Goal: Transaction & Acquisition: Purchase product/service

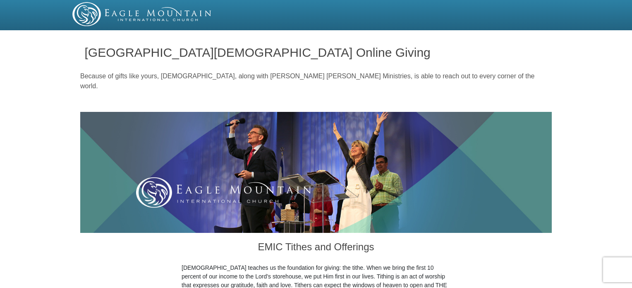
drag, startPoint x: 0, startPoint y: 0, endPoint x: 635, endPoint y: 50, distance: 637.0
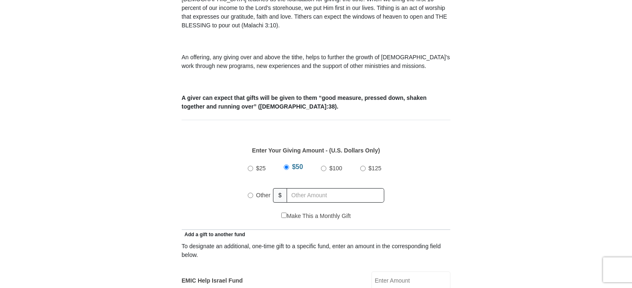
scroll to position [308, 0]
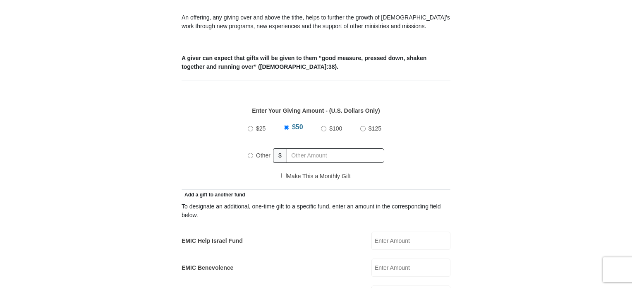
click at [249, 126] on input "$25" at bounding box center [250, 128] width 5 height 5
radio input "true"
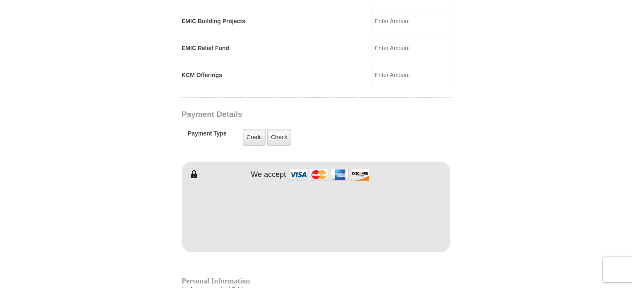
scroll to position [593, 0]
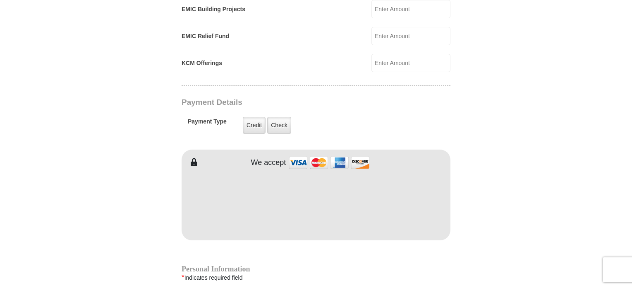
click at [559, 222] on body "[GEOGRAPHIC_DATA][DEMOGRAPHIC_DATA] Online Giving Because of gifts like yours, …" at bounding box center [316, 157] width 632 height 1501
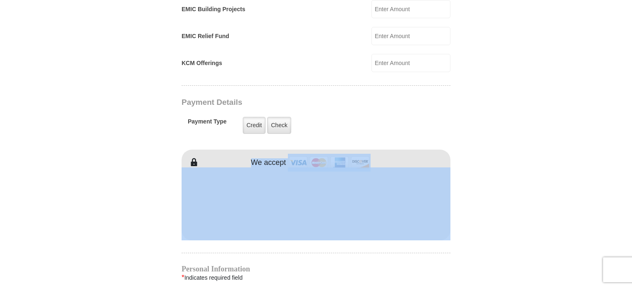
drag, startPoint x: 631, startPoint y: 129, endPoint x: 635, endPoint y: 165, distance: 36.6
click at [632, 165] on html "[GEOGRAPHIC_DATA][DEMOGRAPHIC_DATA] Online Giving Because of gifts like yours, …" at bounding box center [316, 157] width 632 height 1501
click at [579, 168] on body "[GEOGRAPHIC_DATA][DEMOGRAPHIC_DATA] Online Giving Because of gifts like yours, …" at bounding box center [316, 157] width 632 height 1501
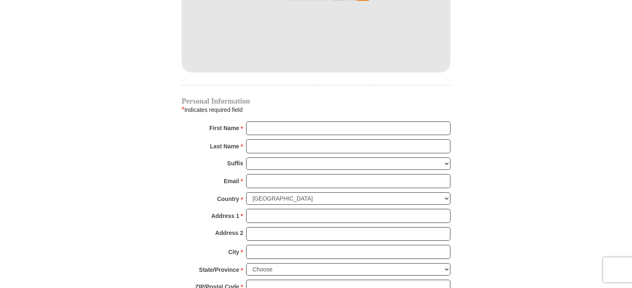
scroll to position [769, 0]
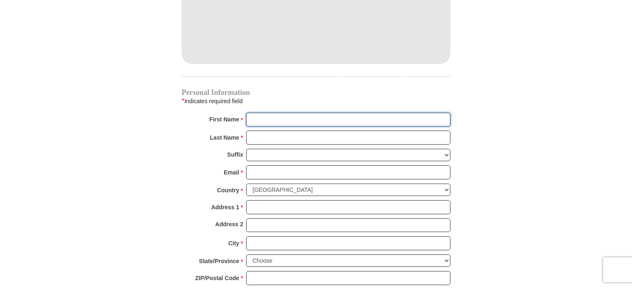
click at [270, 113] on input "First Name *" at bounding box center [348, 120] width 204 height 14
type input "[PERSON_NAME]"
click at [268, 130] on input "Last Name *" at bounding box center [348, 137] width 204 height 14
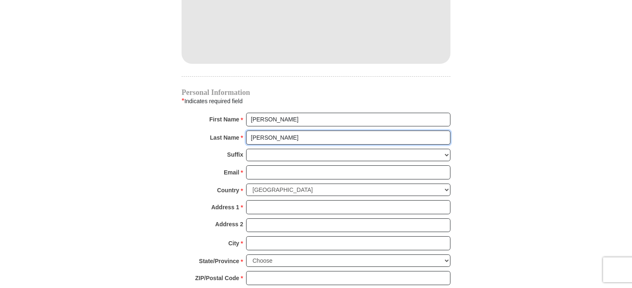
type input "[PERSON_NAME]"
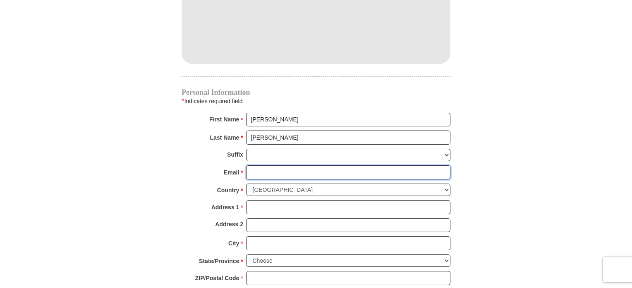
click at [264, 165] on input "Email *" at bounding box center [348, 172] width 204 height 14
type input "[EMAIL_ADDRESS][DOMAIN_NAME]"
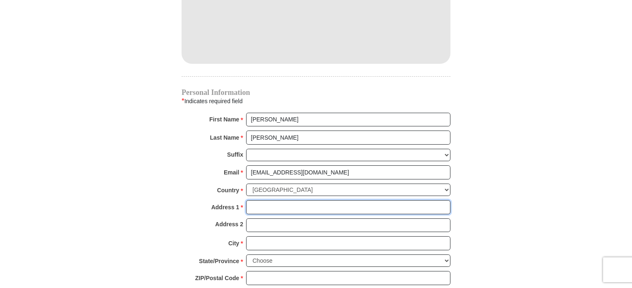
type input "[STREET_ADDRESS][PERSON_NAME]"
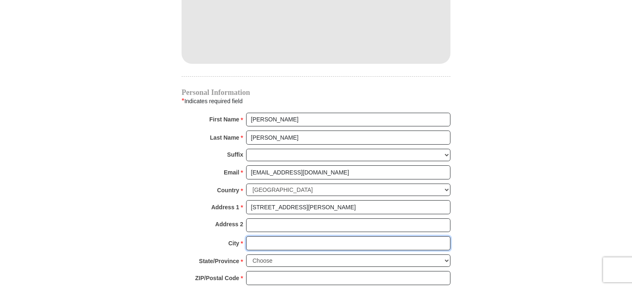
type input "[GEOGRAPHIC_DATA]"
select select "VA"
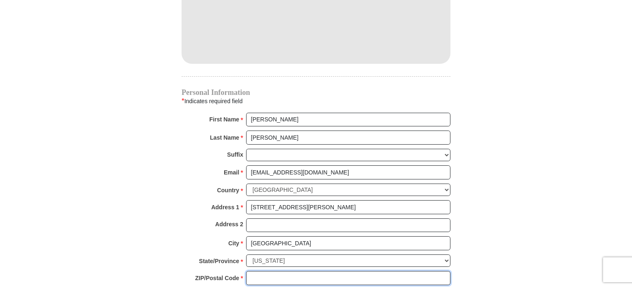
type input "24502"
type input "8458203904"
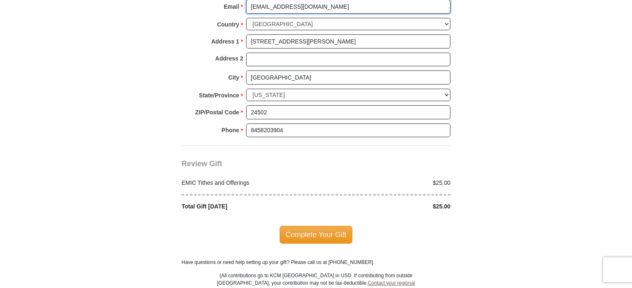
scroll to position [935, 0]
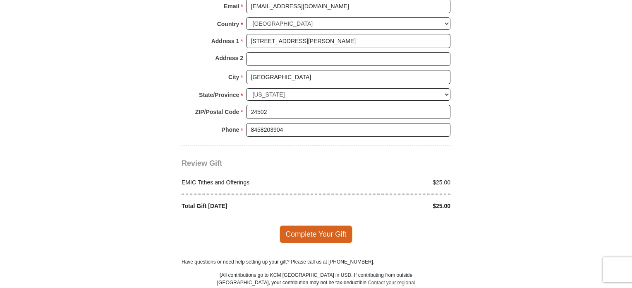
click at [332, 225] on span "Complete Your Gift" at bounding box center [316, 233] width 73 height 17
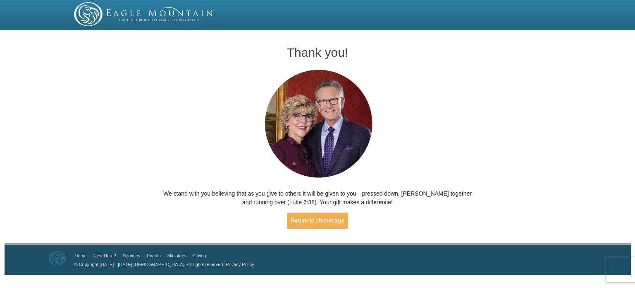
click at [216, 74] on div "Thank you! We stand with you believing that as you give to others it will be gi…" at bounding box center [318, 133] width 318 height 201
